Goal: Task Accomplishment & Management: Complete application form

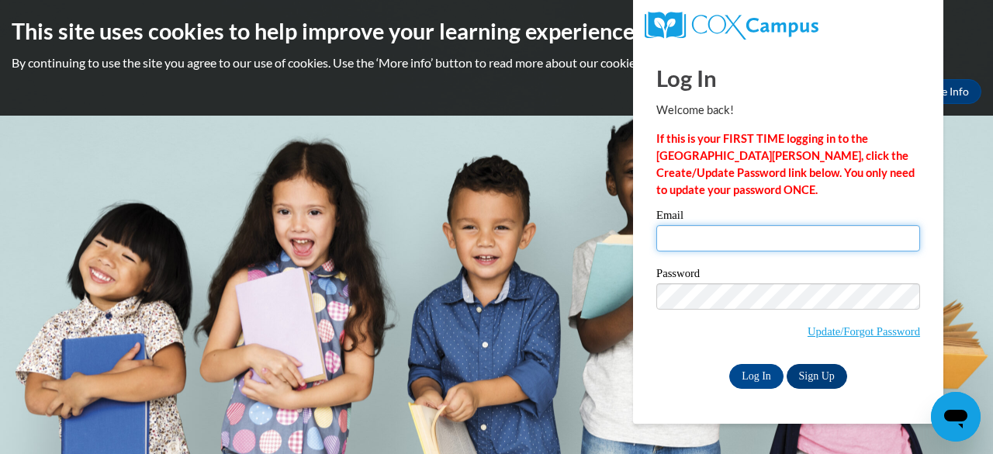
type input "[EMAIL_ADDRESS][PERSON_NAME][DOMAIN_NAME]"
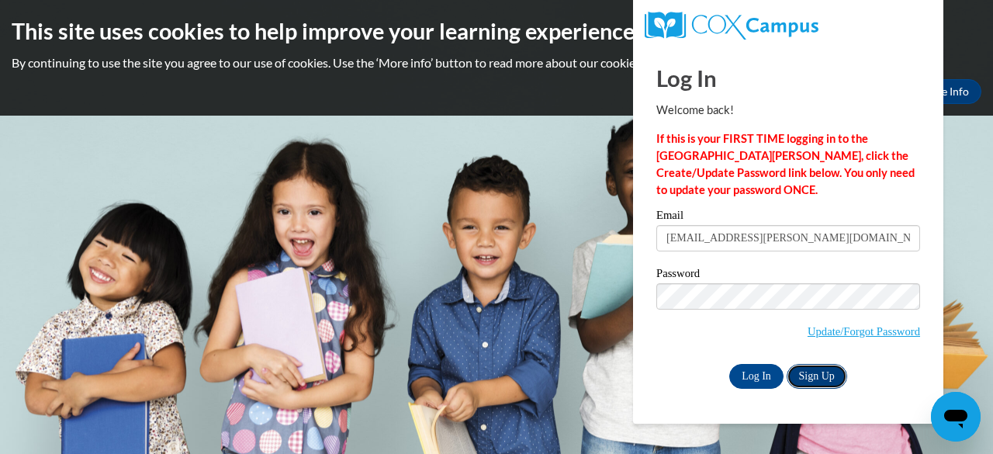
click at [838, 374] on link "Sign Up" at bounding box center [816, 376] width 60 height 25
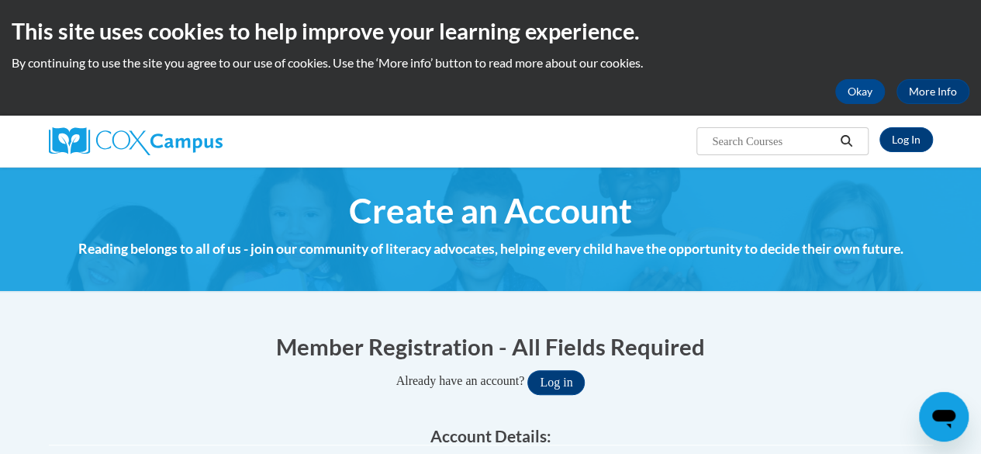
type input "[EMAIL_ADDRESS][PERSON_NAME][DOMAIN_NAME]"
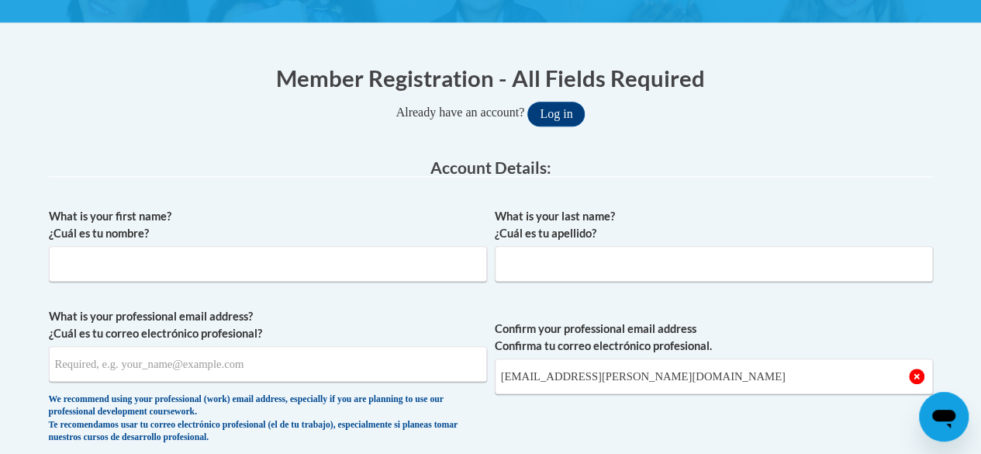
scroll to position [261, 0]
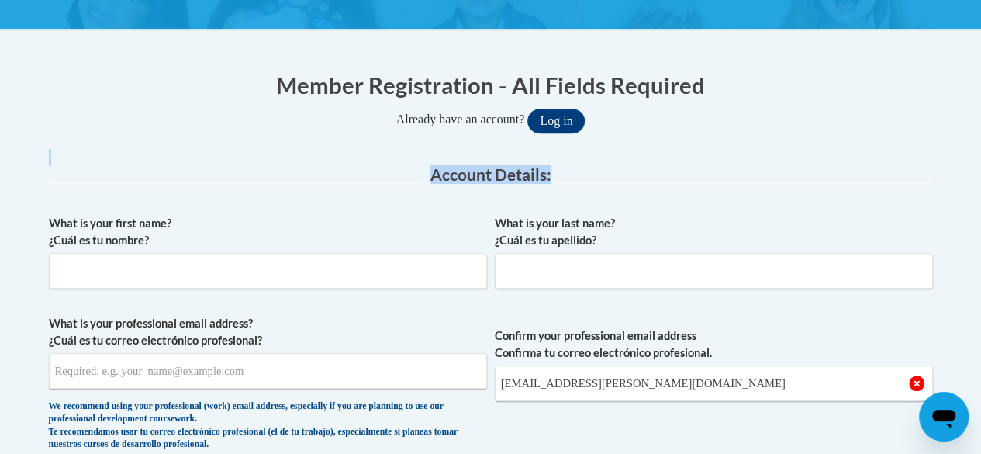
drag, startPoint x: 971, startPoint y: 103, endPoint x: 991, endPoint y: 172, distance: 71.9
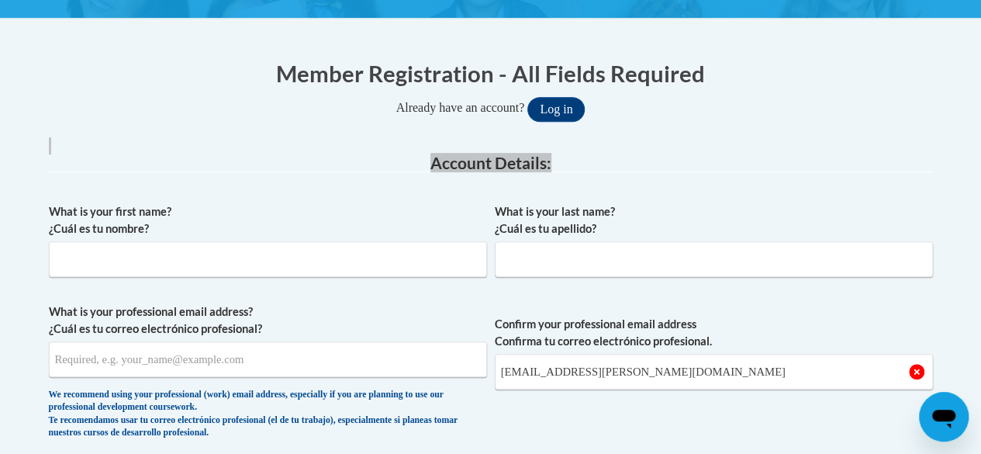
scroll to position [150, 0]
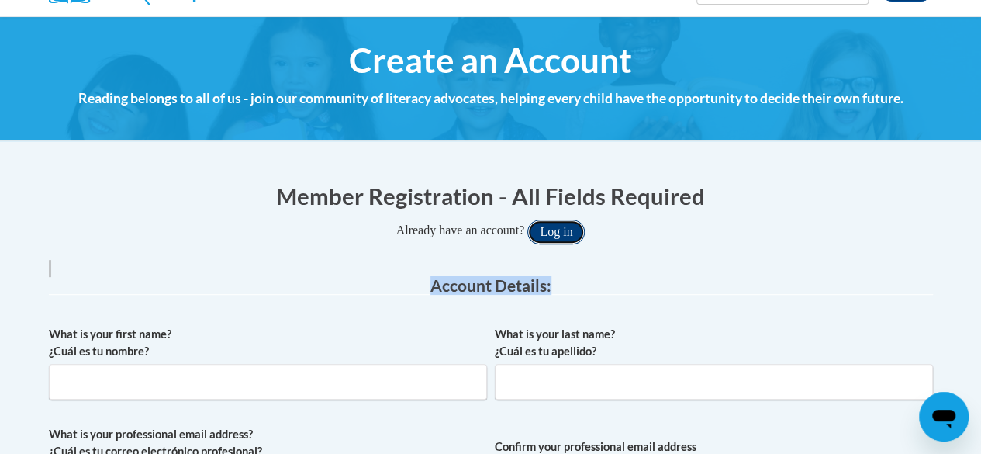
click at [572, 237] on button "Log in" at bounding box center [555, 231] width 57 height 25
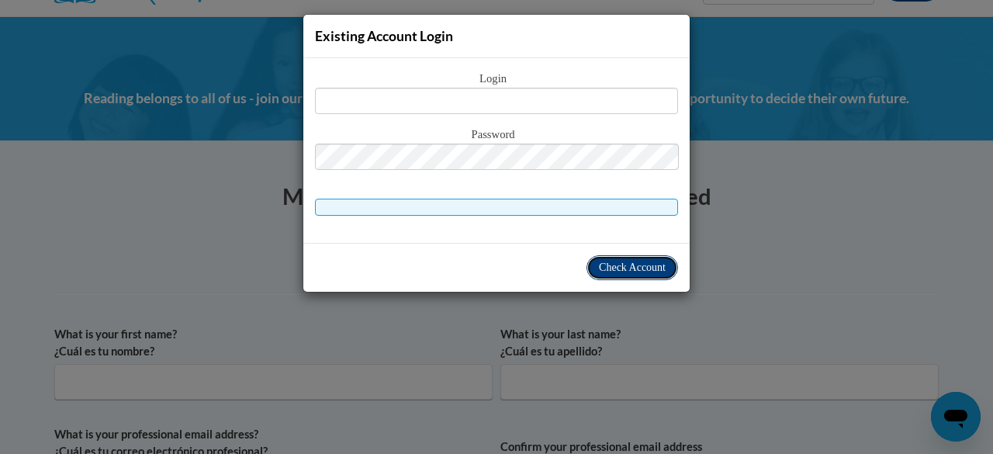
click at [631, 269] on span "Check Account" at bounding box center [632, 267] width 67 height 12
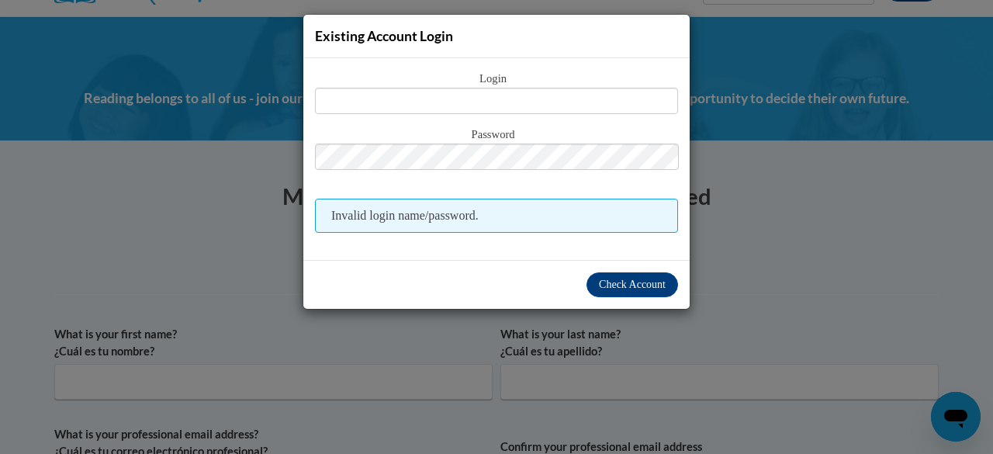
click at [733, 274] on div "Existing Account Login Login Password Invalid login name/password. Check Account" at bounding box center [496, 227] width 993 height 454
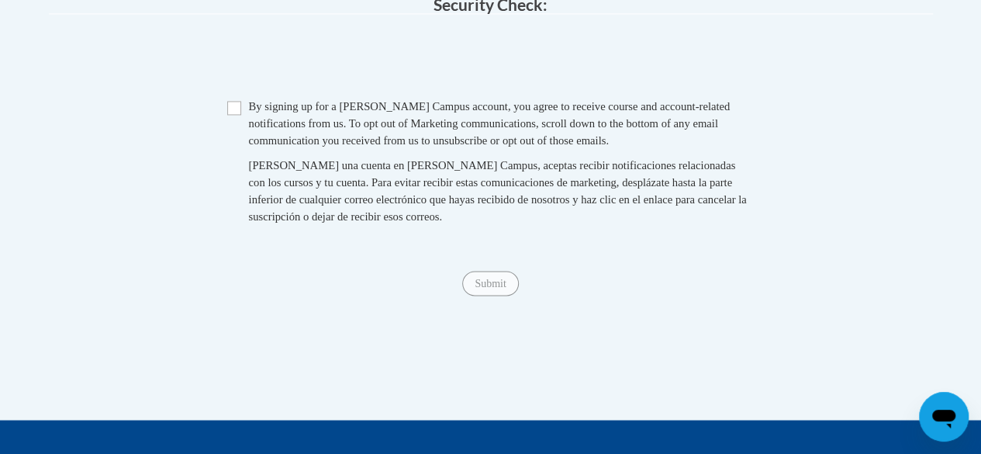
scroll to position [1218, 0]
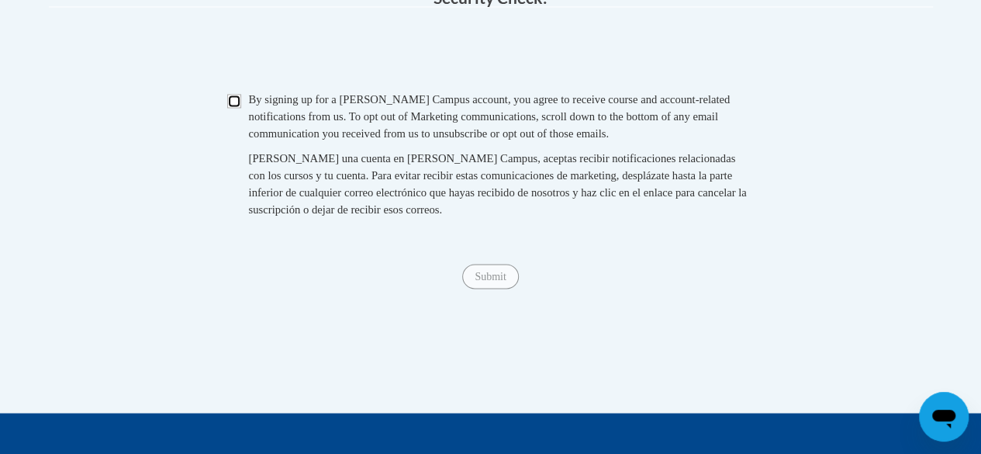
click at [237, 108] on input "Checkbox" at bounding box center [234, 101] width 14 height 14
checkbox input "true"
click at [487, 289] on div "Submit Submit" at bounding box center [491, 276] width 884 height 25
click at [493, 282] on span "Submit" at bounding box center [490, 275] width 56 height 12
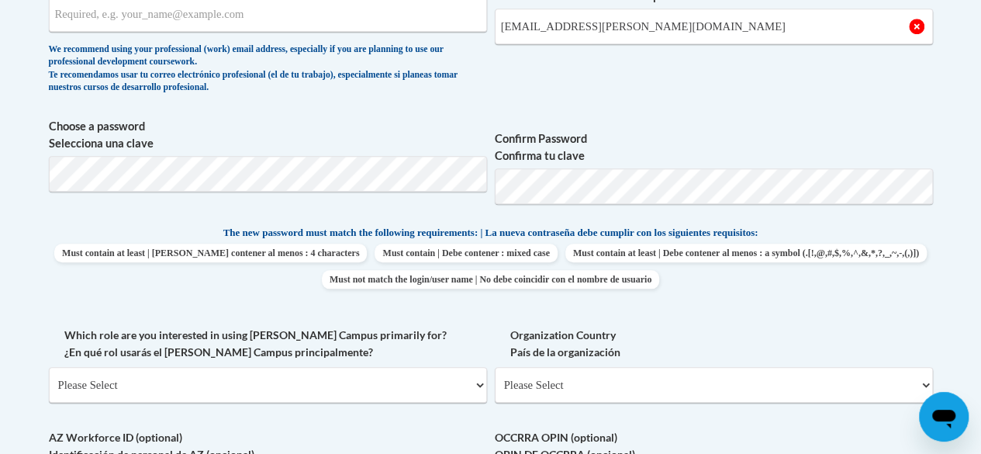
scroll to position [584, 0]
